Goal: Find specific page/section

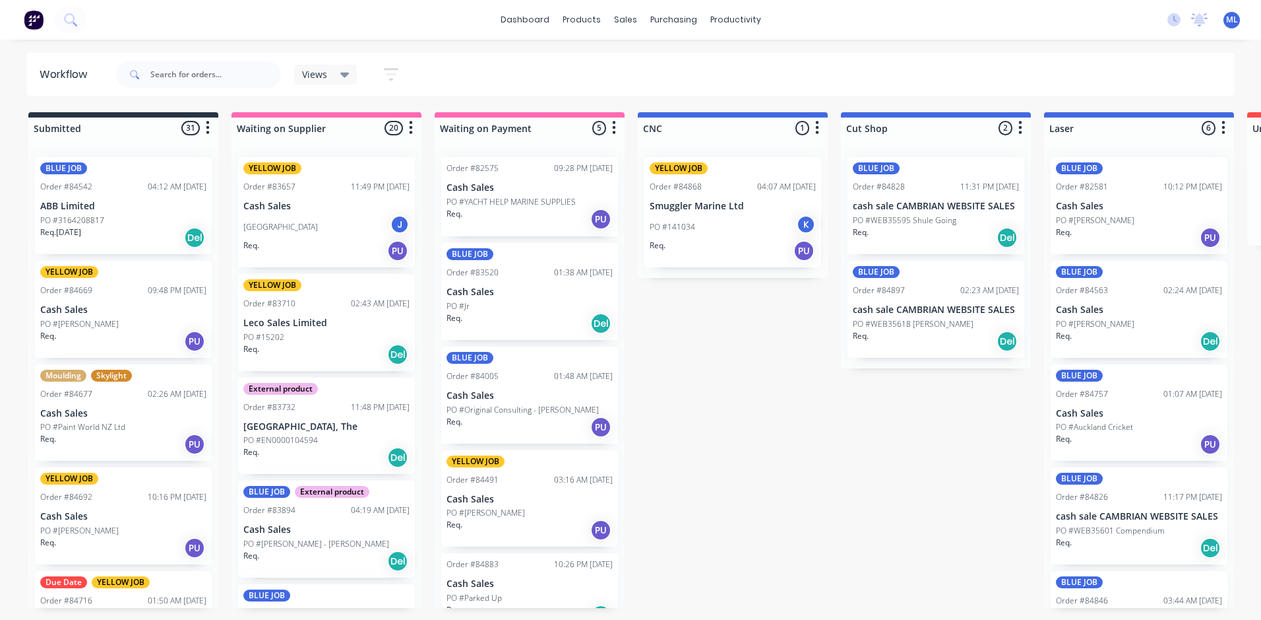
scroll to position [0, 1187]
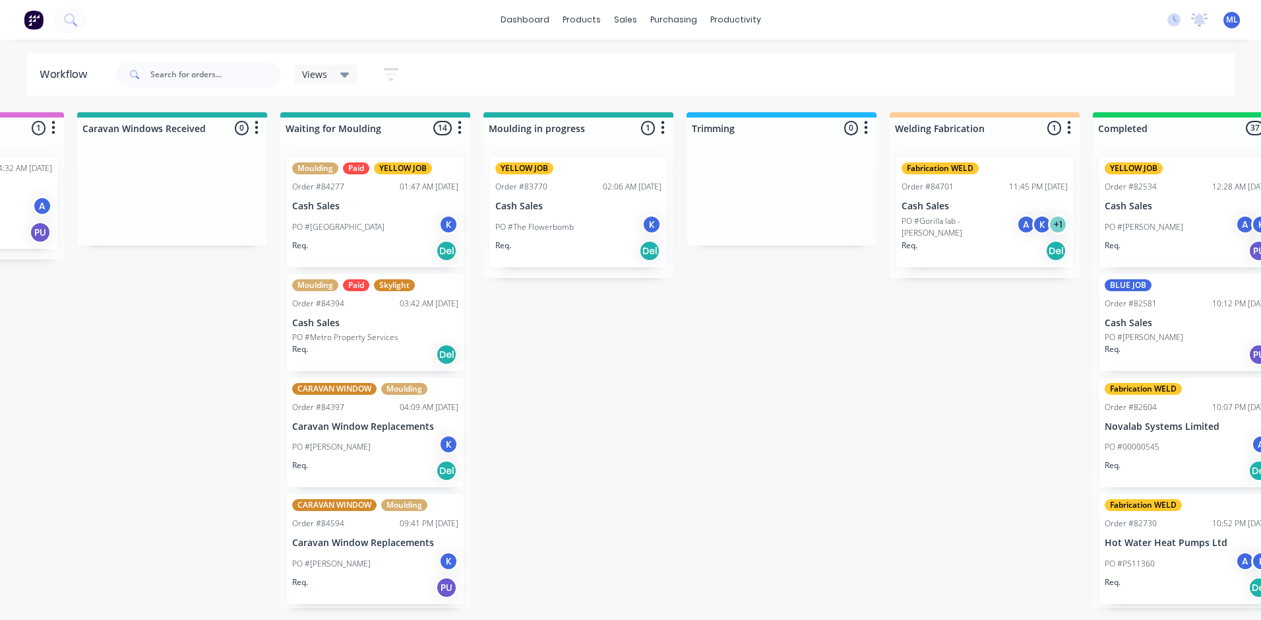
scroll to position [0, 1994]
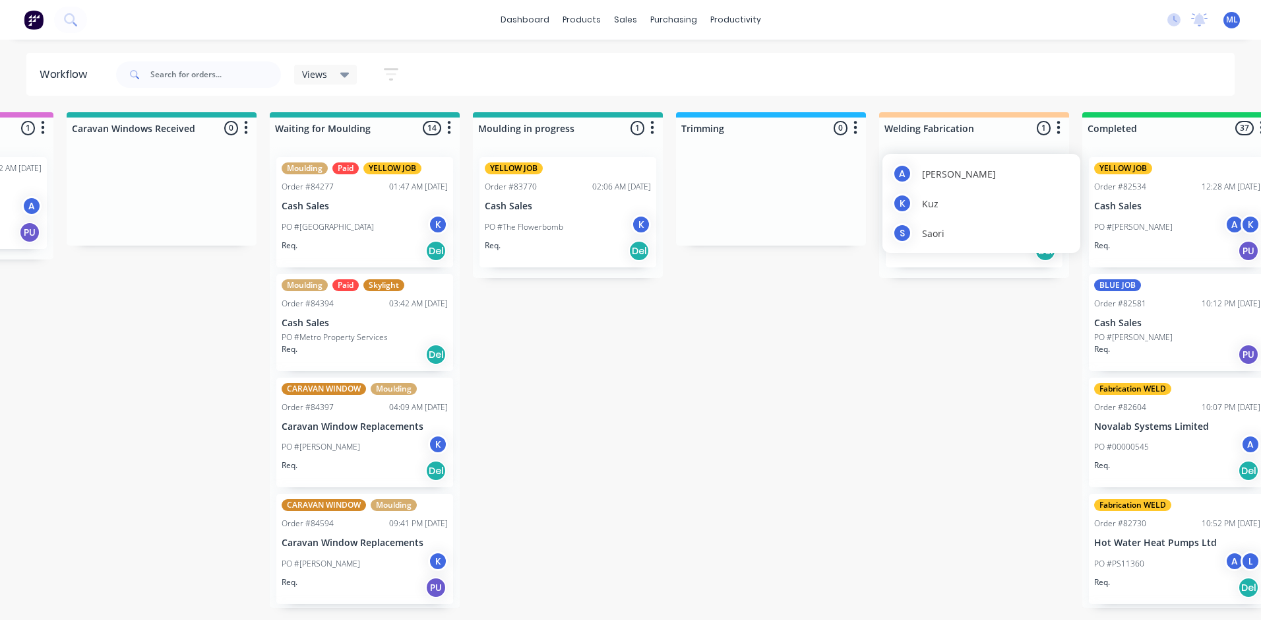
drag, startPoint x: 974, startPoint y: 219, endPoint x: 992, endPoint y: 203, distance: 23.8
click at [992, 203] on div "A [PERSON_NAME]" at bounding box center [982, 203] width 198 height 99
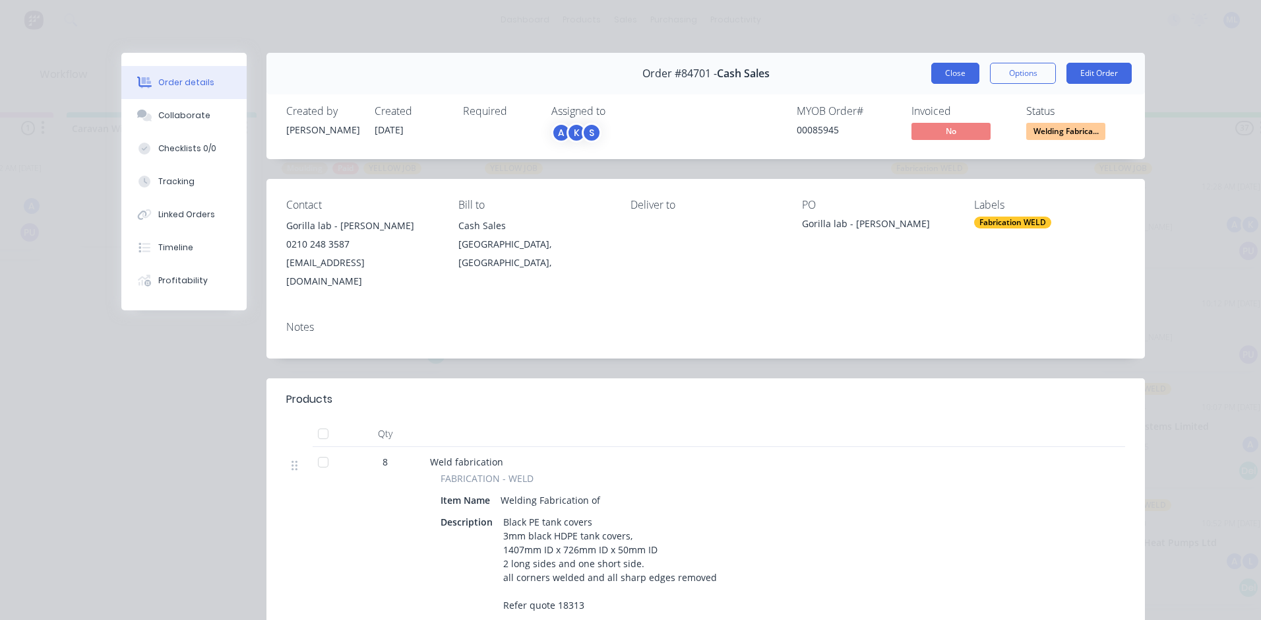
click at [953, 74] on button "Close" at bounding box center [956, 73] width 48 height 21
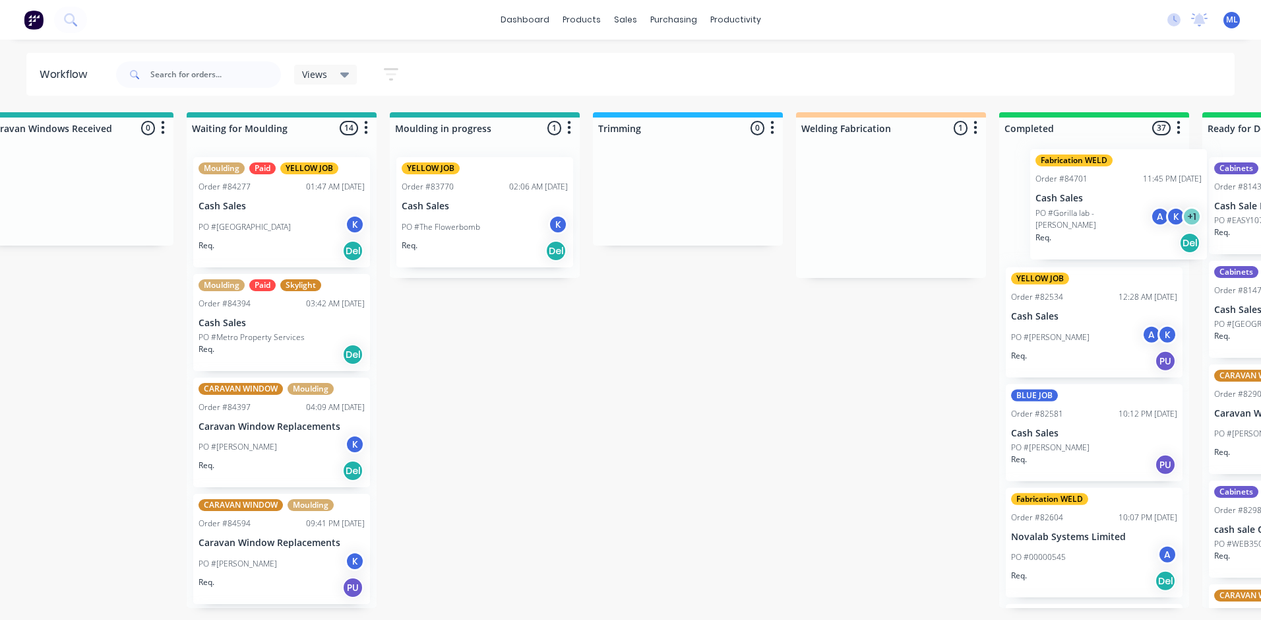
drag, startPoint x: 980, startPoint y: 170, endPoint x: 1130, endPoint y: 162, distance: 149.3
click at [1130, 162] on div "Submitted 24 Sort By Created date Required date Order number Customer name Most…" at bounding box center [448, 359] width 5070 height 495
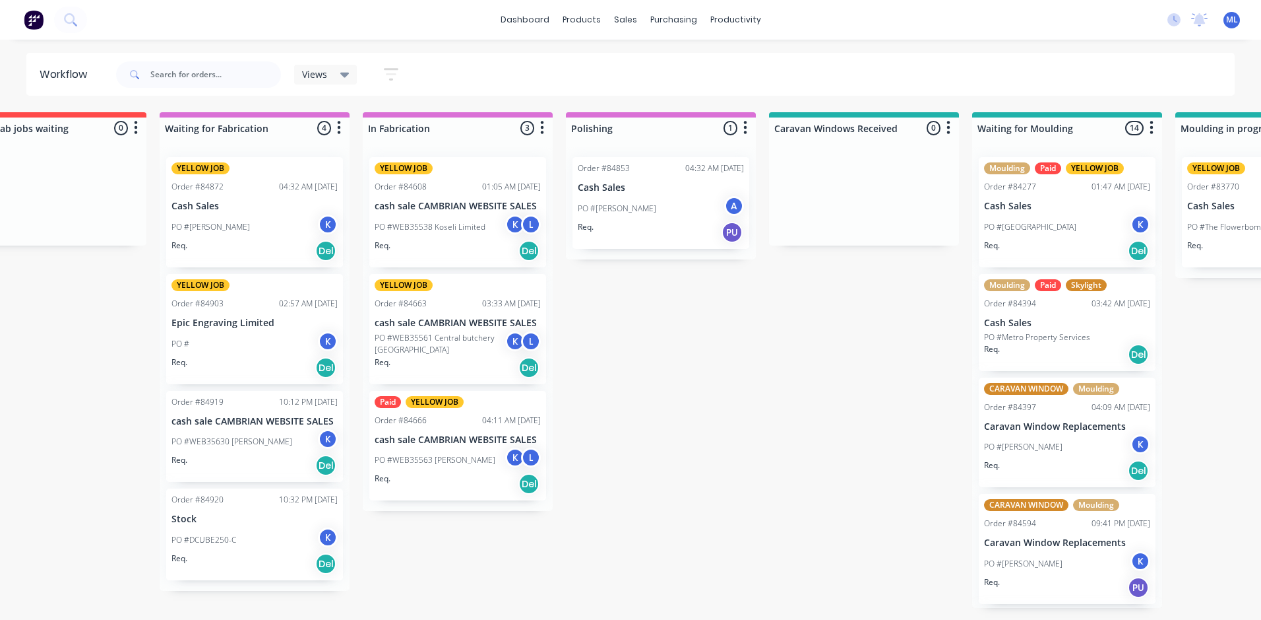
scroll to position [0, 1278]
